Goal: Task Accomplishment & Management: Manage account settings

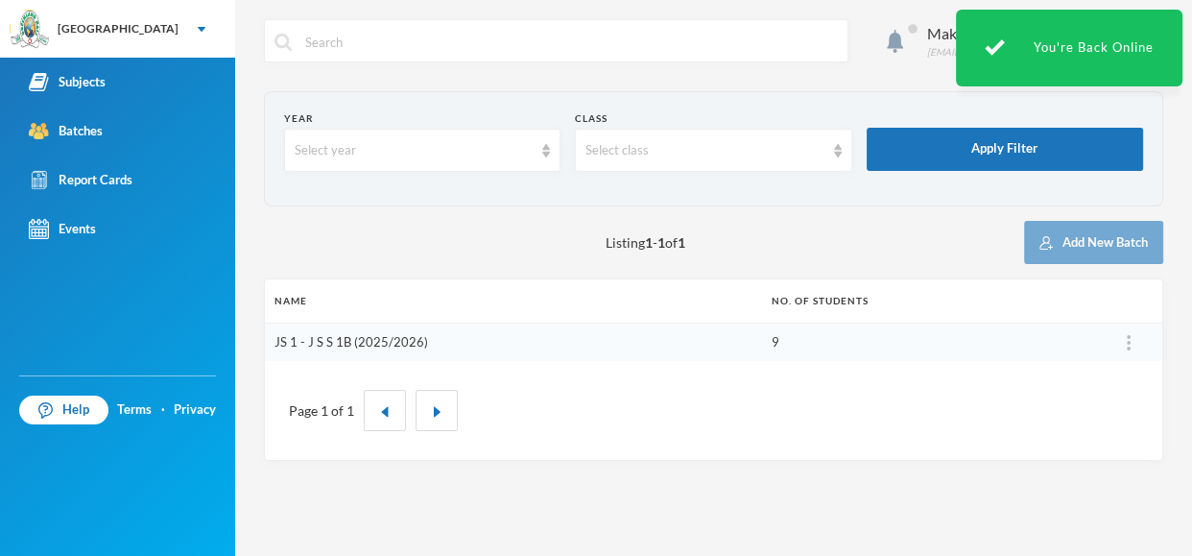
click at [384, 339] on link "JS 1 - J S S 1B (2025/2026)" at bounding box center [352, 341] width 154 height 15
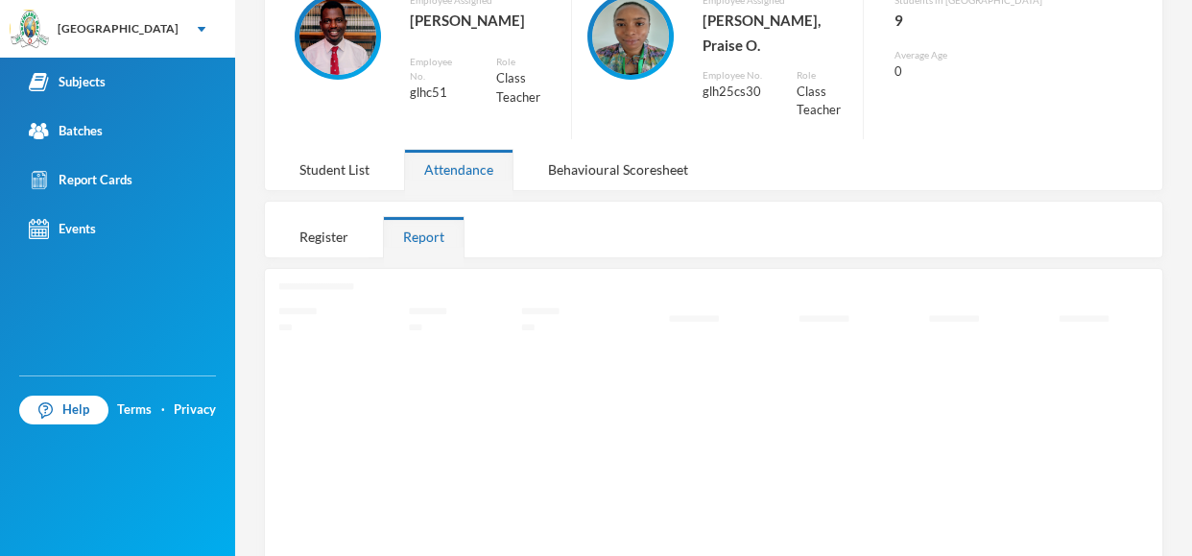
scroll to position [192, 0]
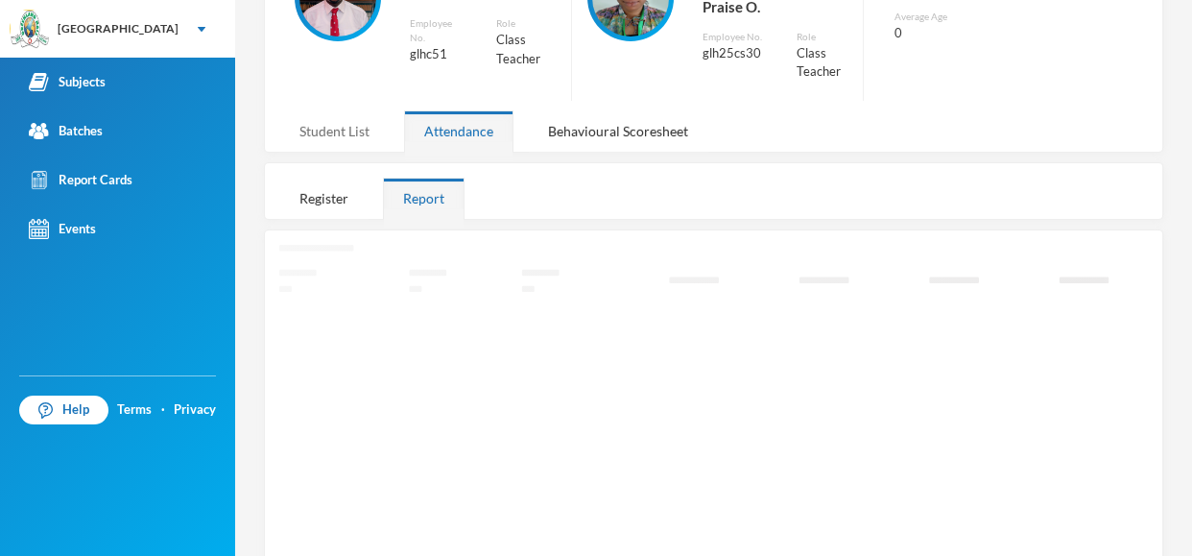
click at [343, 110] on div "Student List" at bounding box center [334, 130] width 110 height 41
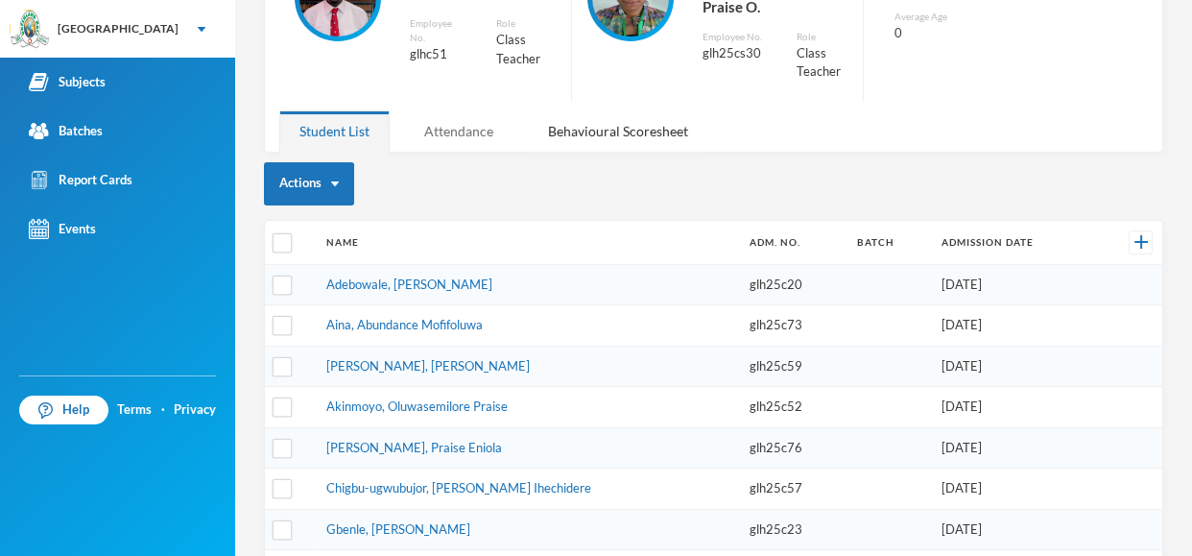
click at [459, 110] on div "Attendance" at bounding box center [458, 130] width 109 height 41
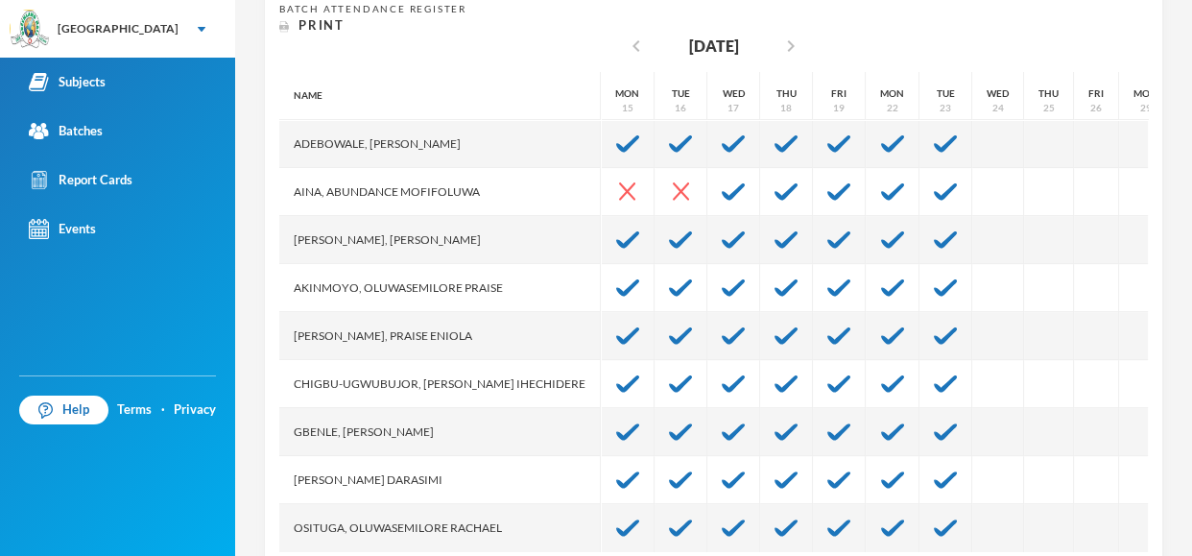
scroll to position [446, 0]
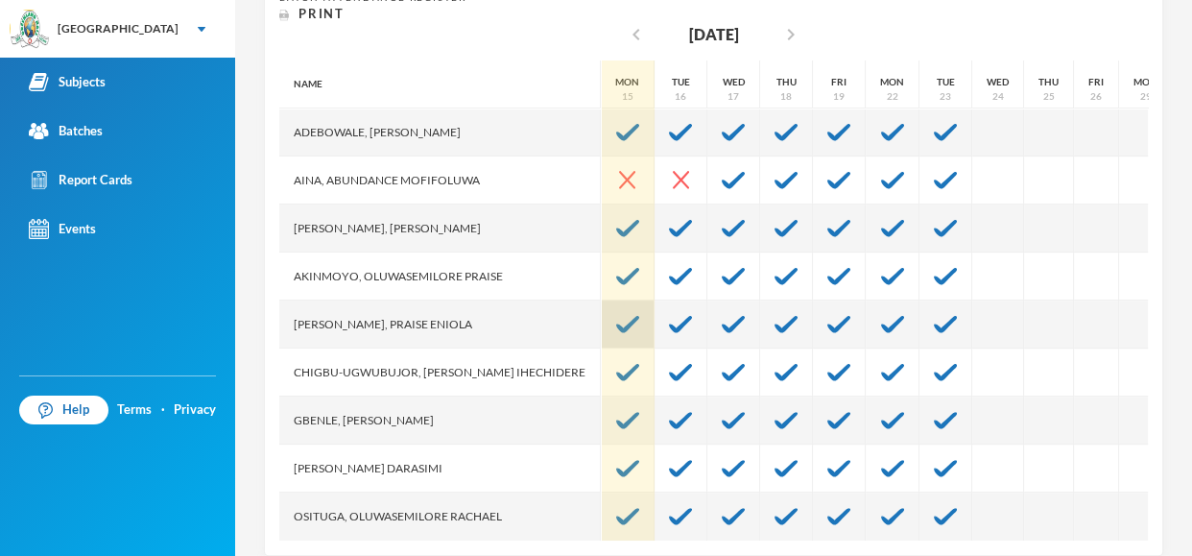
click at [616, 316] on img at bounding box center [627, 324] width 23 height 17
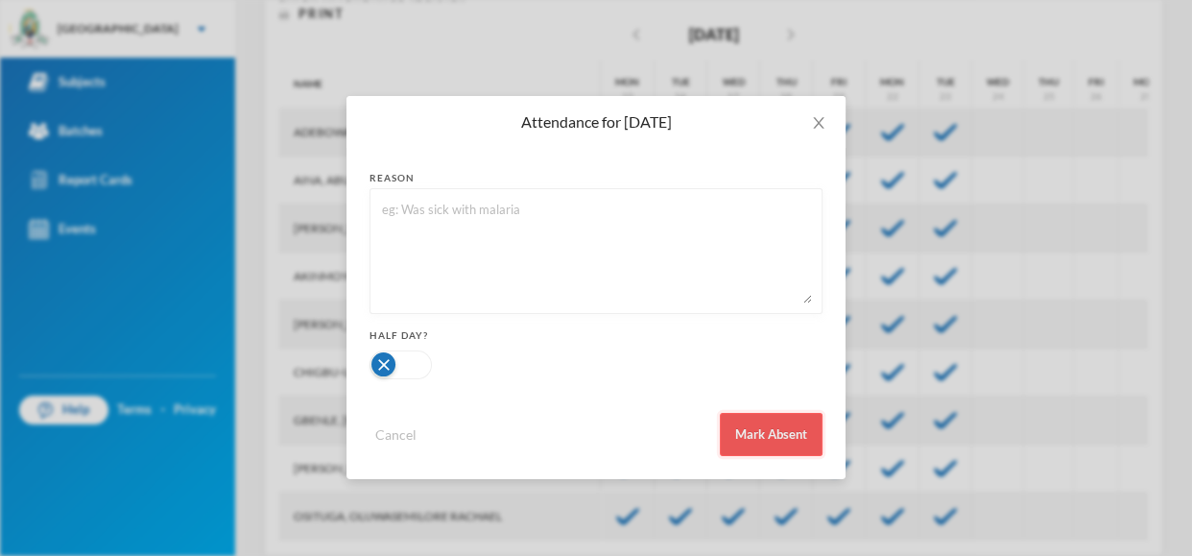
click at [753, 433] on button "Mark Absent" at bounding box center [771, 434] width 103 height 43
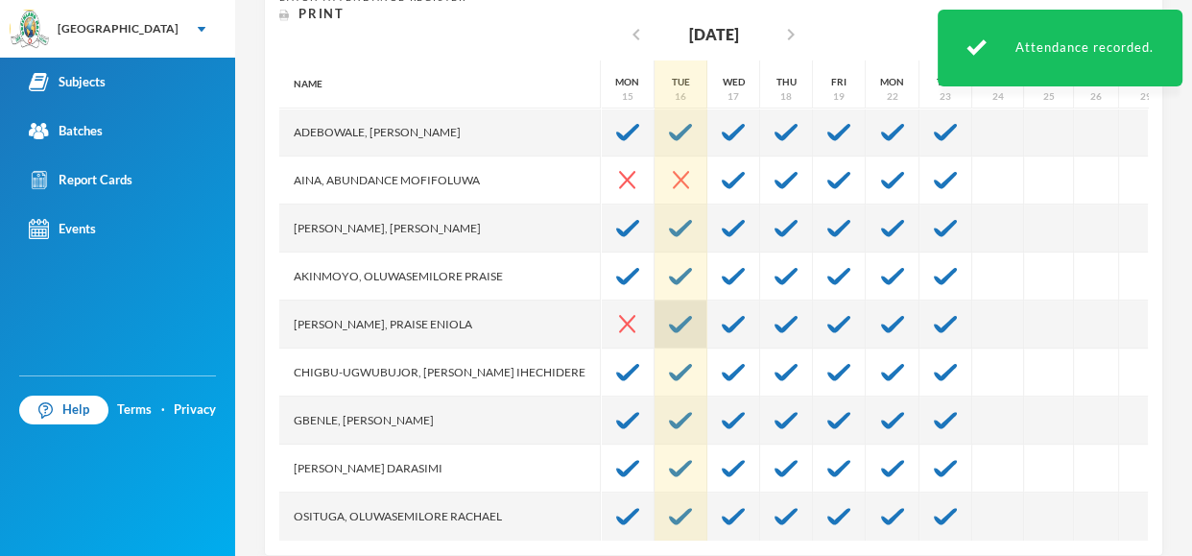
click at [669, 316] on img at bounding box center [680, 324] width 23 height 17
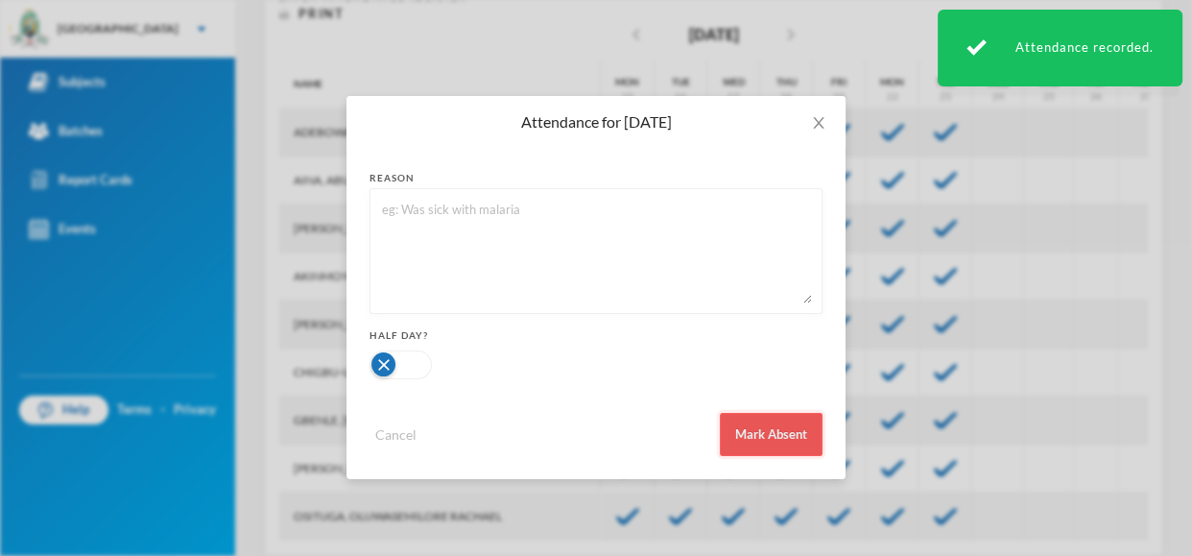
click at [759, 420] on button "Mark Absent" at bounding box center [771, 434] width 103 height 43
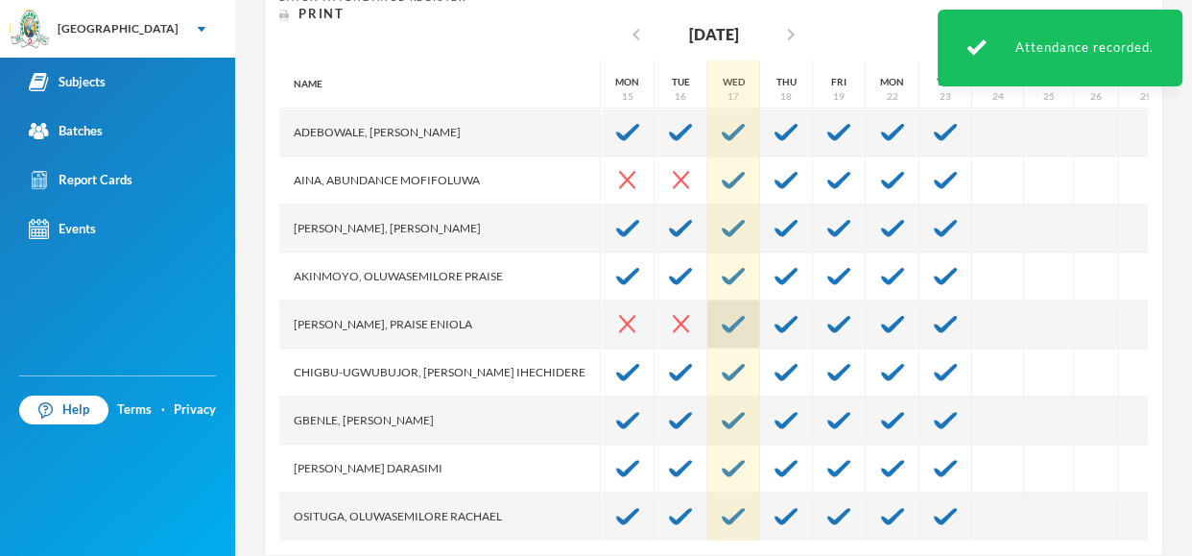
click at [722, 316] on img at bounding box center [733, 324] width 23 height 17
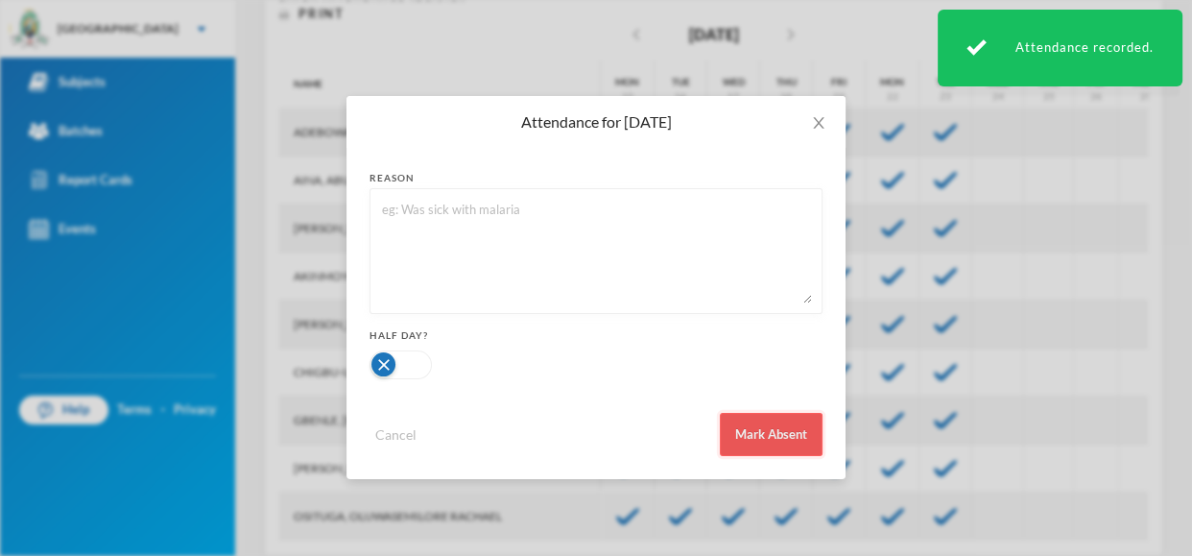
click at [778, 437] on button "Mark Absent" at bounding box center [771, 434] width 103 height 43
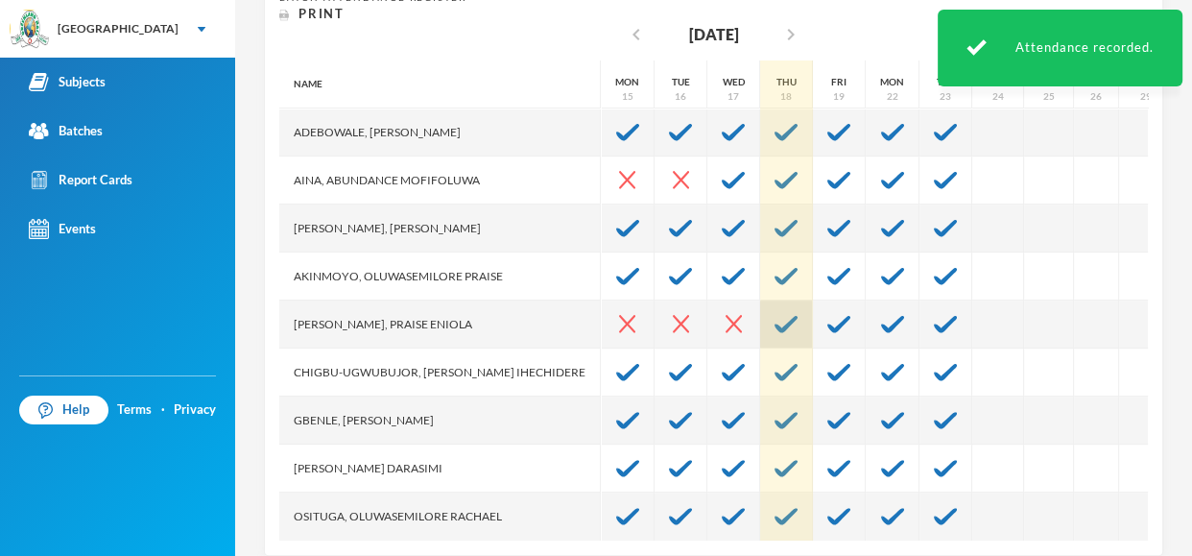
click at [760, 317] on div at bounding box center [786, 324] width 53 height 48
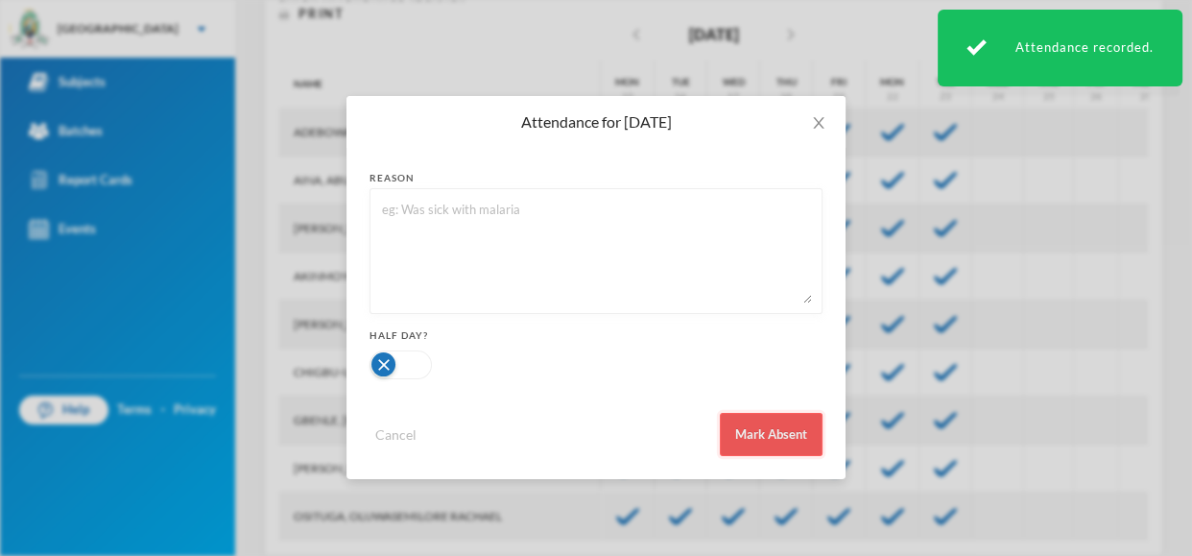
click at [750, 431] on button "Mark Absent" at bounding box center [771, 434] width 103 height 43
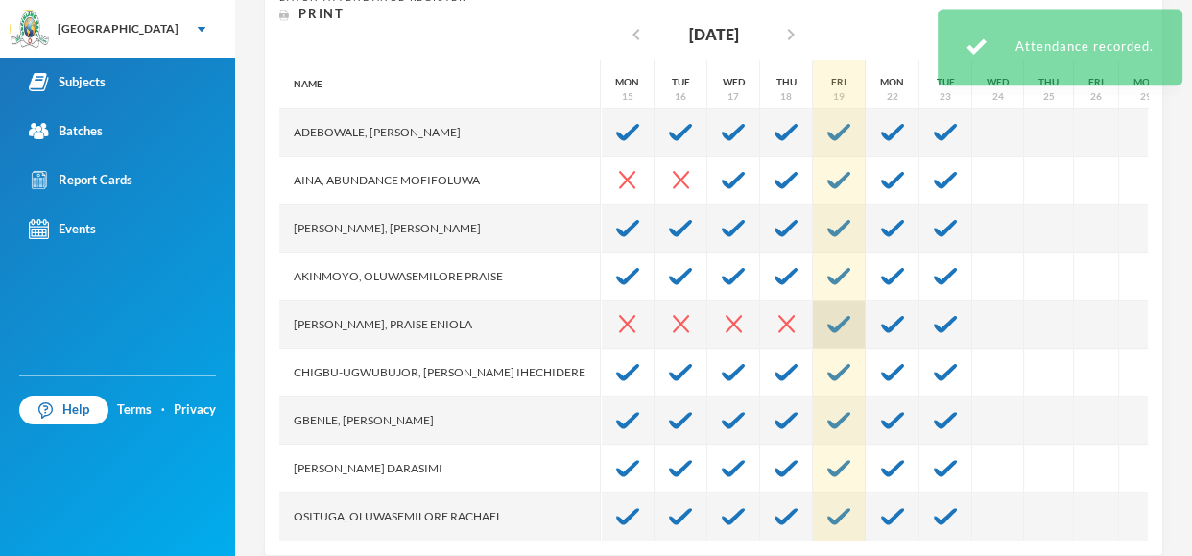
click at [828, 316] on img at bounding box center [839, 324] width 23 height 17
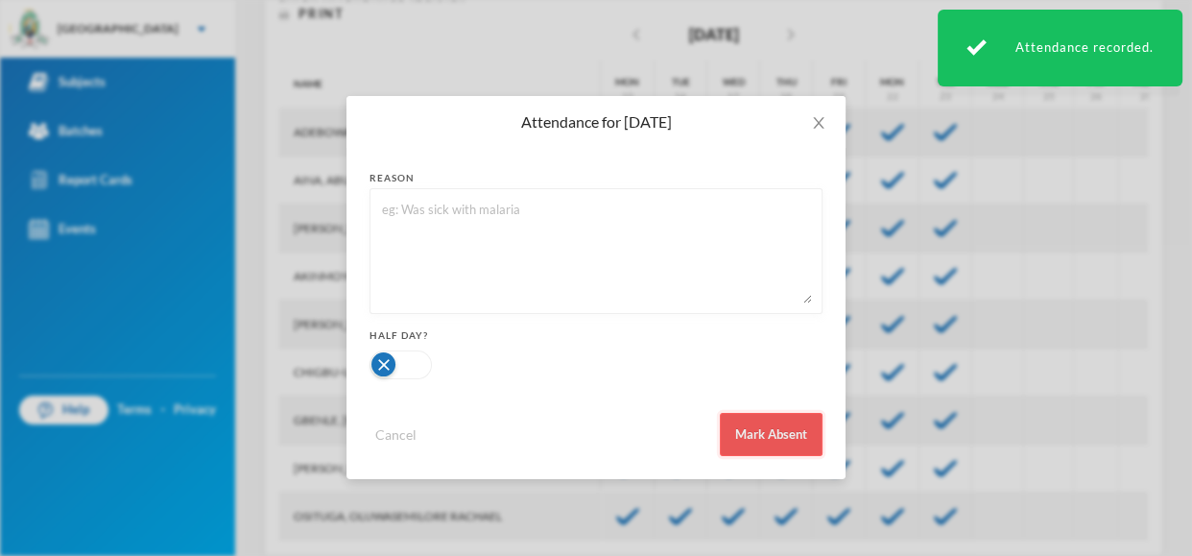
click at [776, 418] on button "Mark Absent" at bounding box center [771, 434] width 103 height 43
